Goal: Task Accomplishment & Management: Manage account settings

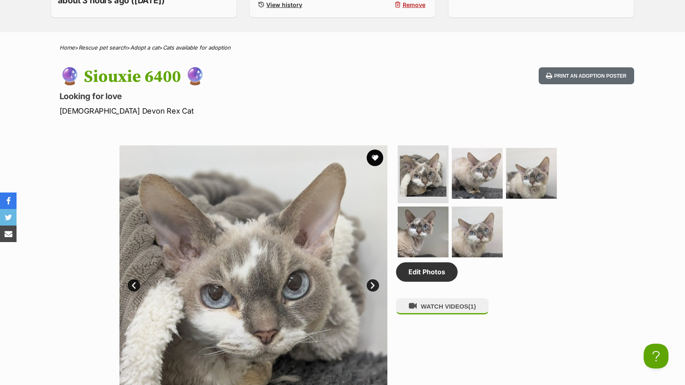
scroll to position [414, 0]
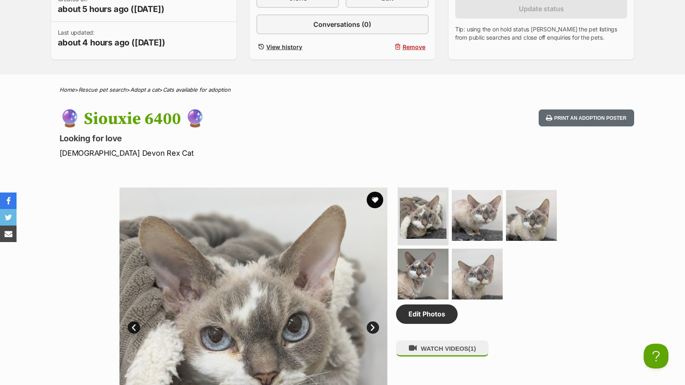
scroll to position [41, 0]
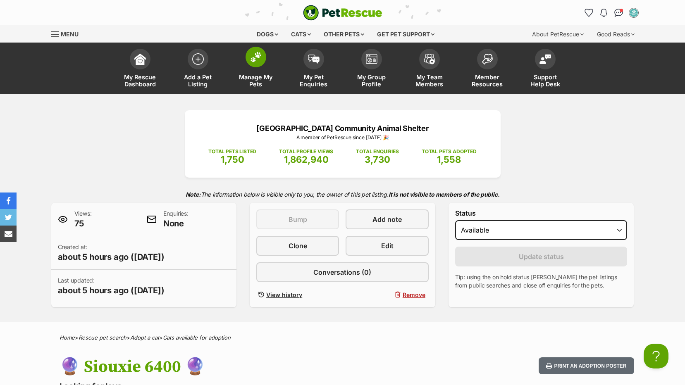
click at [251, 74] on span "Manage My Pets" at bounding box center [255, 81] width 37 height 14
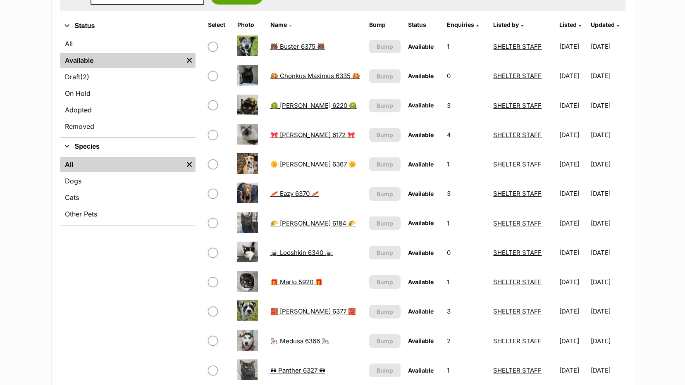
scroll to position [207, 0]
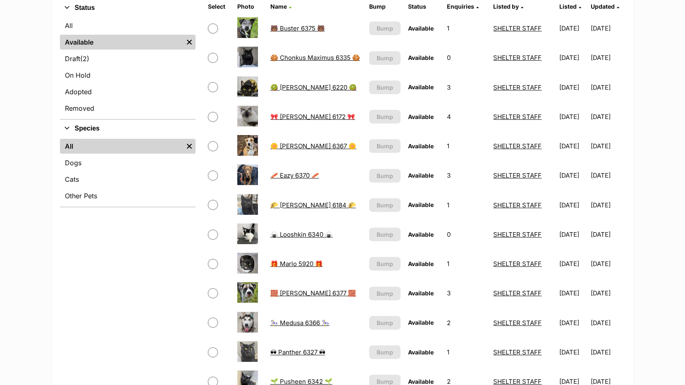
click at [280, 234] on link "🍙 Looshkin 6340 🍙" at bounding box center [301, 235] width 62 height 8
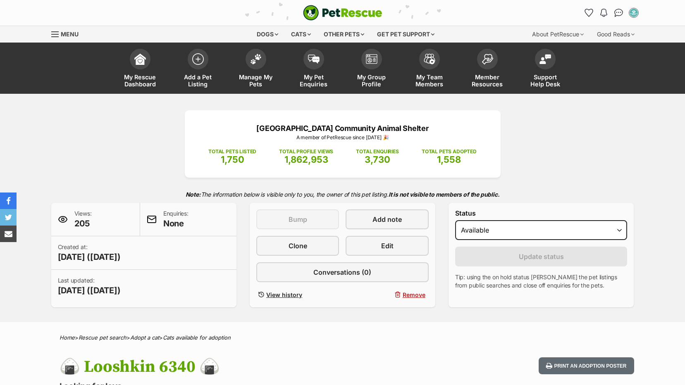
select select "on_hold"
click at [455, 220] on select "Draft Available On hold Adopted" at bounding box center [541, 230] width 172 height 20
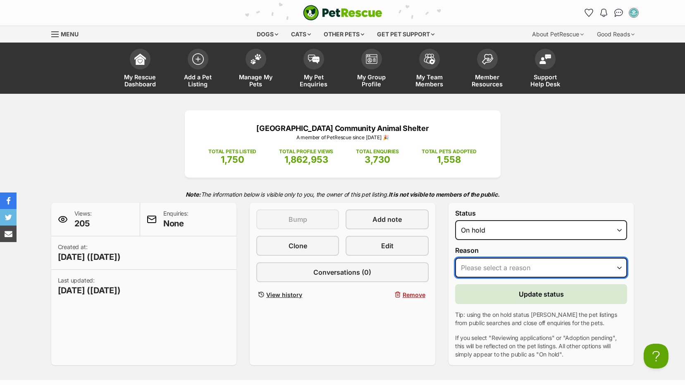
click at [497, 269] on select "Please select a reason Medical reasons Reviewing applications Adoption pending …" at bounding box center [541, 268] width 172 height 20
select select "adoption_pending"
click at [455, 258] on select "Please select a reason Medical reasons Reviewing applications Adoption pending …" at bounding box center [541, 268] width 172 height 20
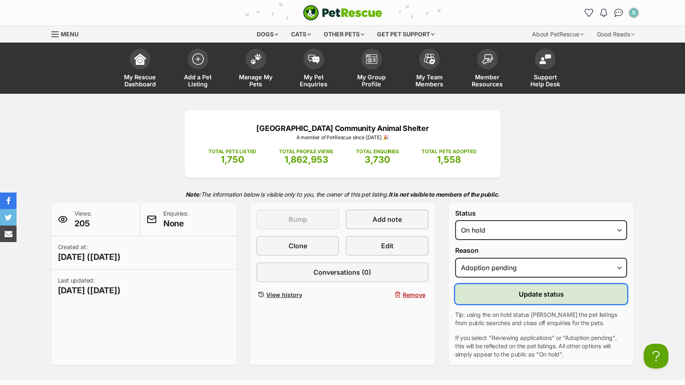
click at [505, 290] on button "Update status" at bounding box center [541, 295] width 172 height 20
